Goal: Transaction & Acquisition: Obtain resource

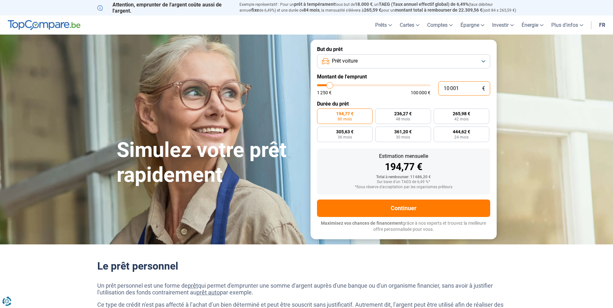
drag, startPoint x: 462, startPoint y: 90, endPoint x: 383, endPoint y: 88, distance: 78.5
click at [391, 89] on div "10 001 € 1 250 € 100 000 €" at bounding box center [403, 88] width 173 height 14
type input "4"
type input "1250"
type input "40"
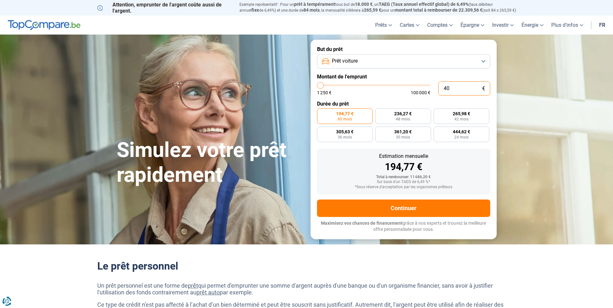
type input "1250"
type input "400"
type input "1250"
type input "4 000"
type input "4000"
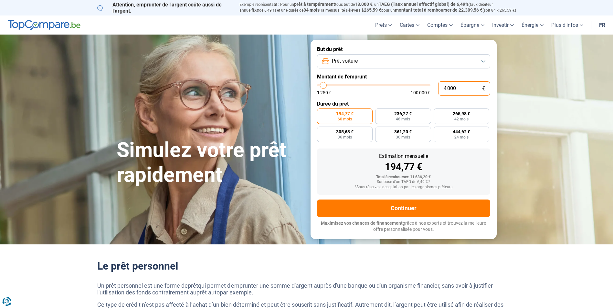
type input "40 000"
type input "40000"
radio input "false"
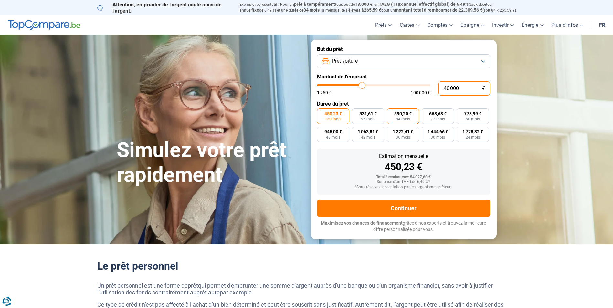
type input "40 000"
click at [401, 118] on span "84 mois" at bounding box center [403, 119] width 14 height 4
click at [391, 113] on input "590,20 € 84 mois" at bounding box center [389, 111] width 4 height 4
radio input "true"
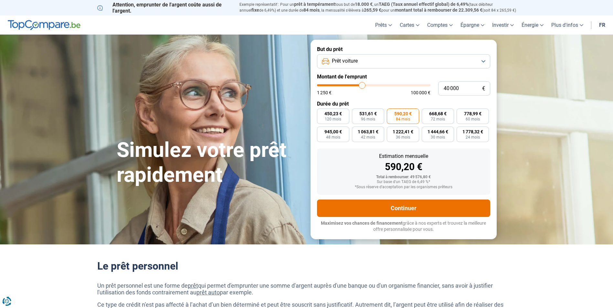
click at [421, 211] on button "Continuer" at bounding box center [403, 208] width 173 height 17
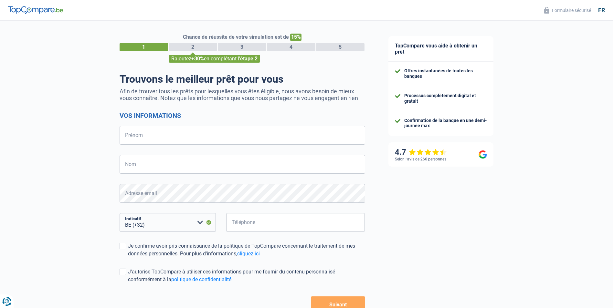
select select "32"
